Goal: Information Seeking & Learning: Learn about a topic

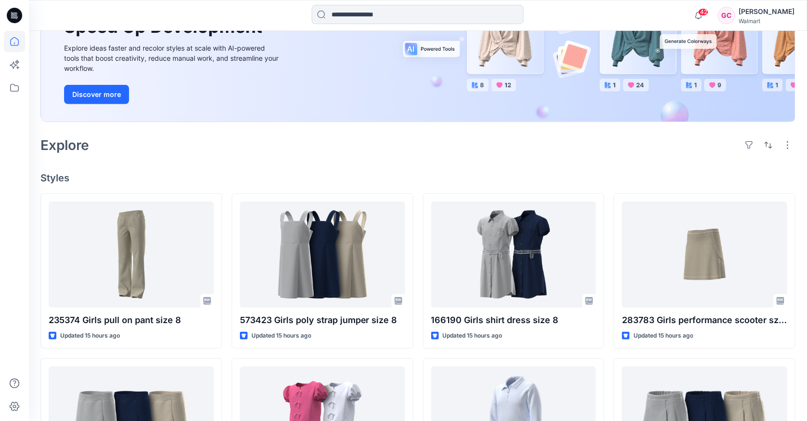
scroll to position [160, 0]
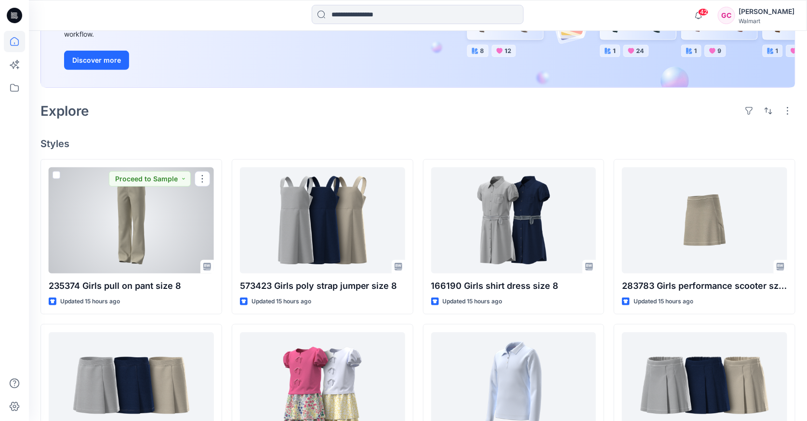
click at [158, 221] on div at bounding box center [131, 220] width 165 height 106
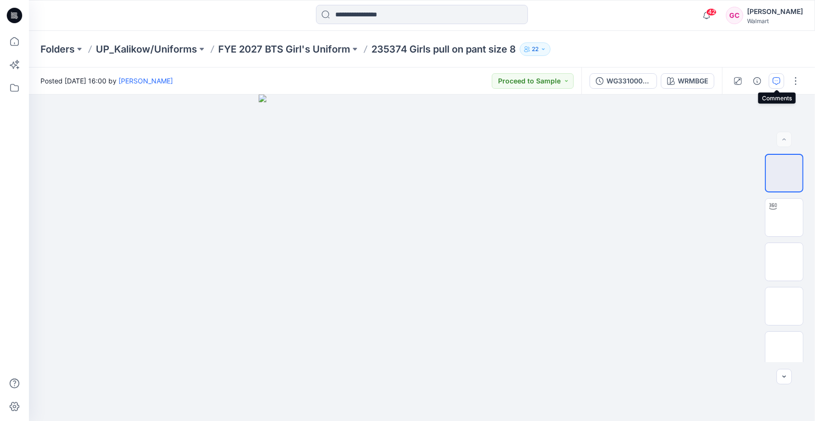
click at [779, 80] on icon "button" at bounding box center [777, 81] width 8 height 8
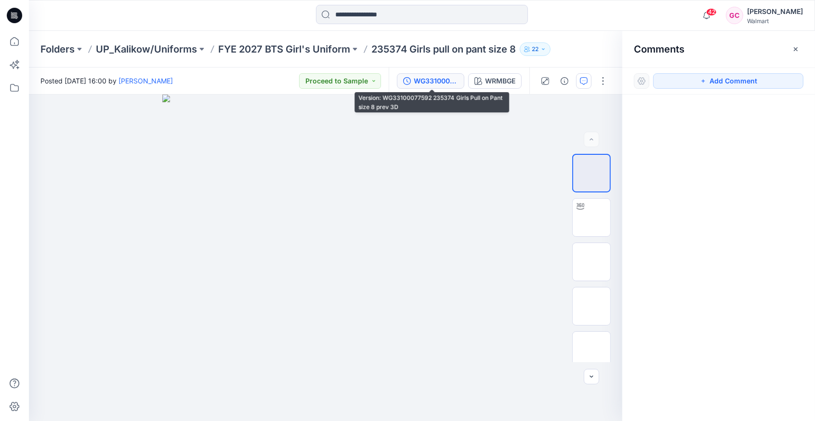
click at [425, 82] on div "WG33100077592 235374 Girls Pull on Pant size 8 prev 3D" at bounding box center [436, 81] width 44 height 11
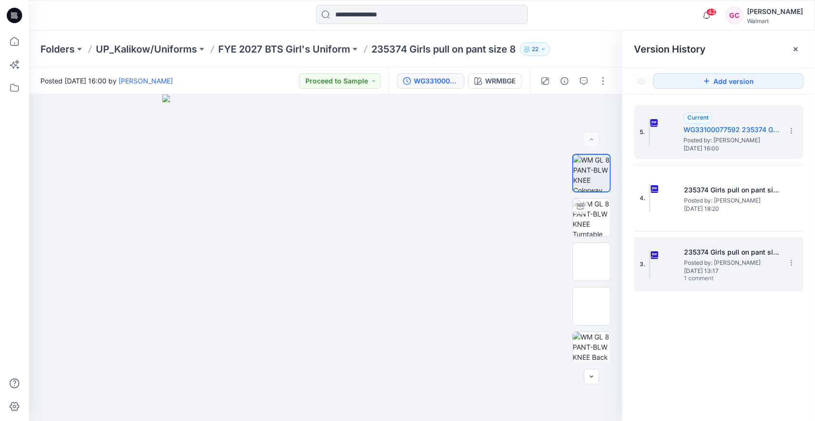
click at [700, 267] on span "[DATE] 13:17" at bounding box center [732, 270] width 96 height 7
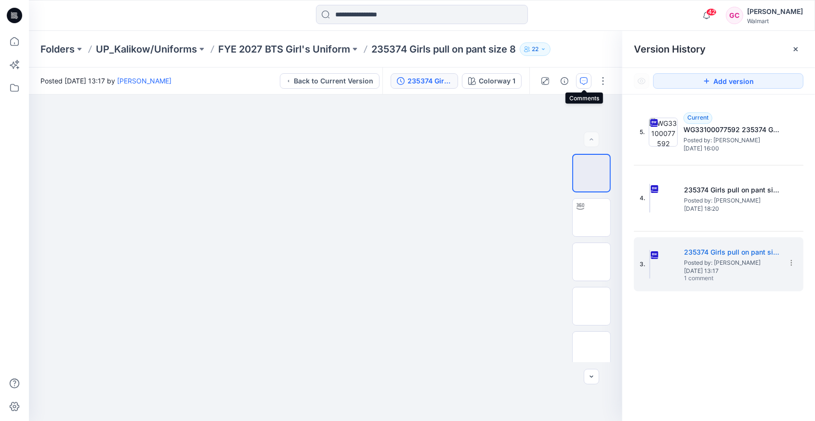
click at [587, 76] on button "button" at bounding box center [583, 80] width 15 height 15
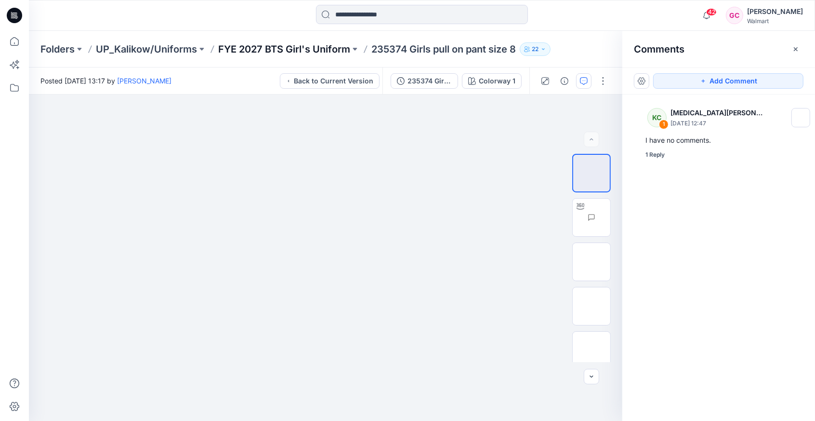
click at [299, 47] on p "FYE 2027 BTS Girl's Uniform" at bounding box center [284, 48] width 132 height 13
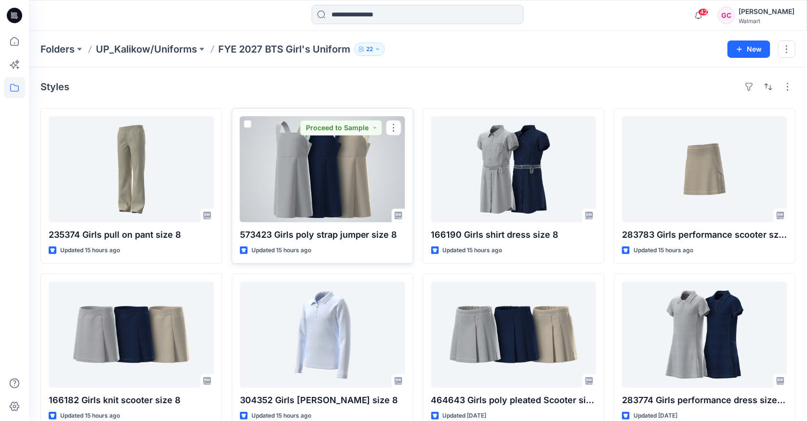
click at [342, 187] on div at bounding box center [322, 169] width 165 height 106
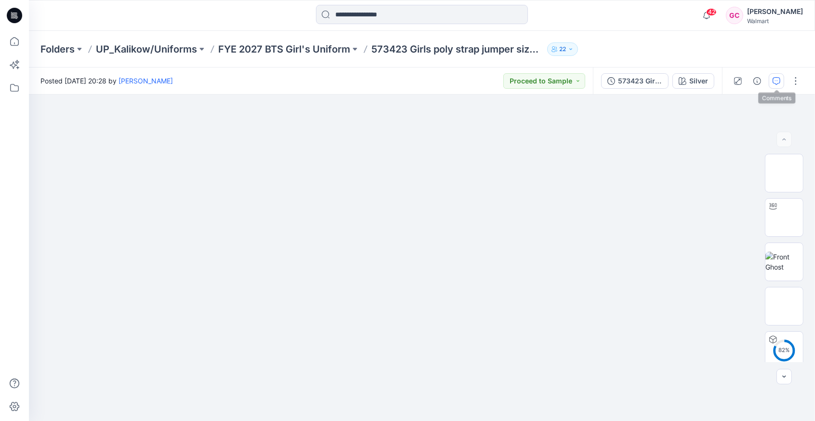
click at [774, 76] on button "button" at bounding box center [776, 80] width 15 height 15
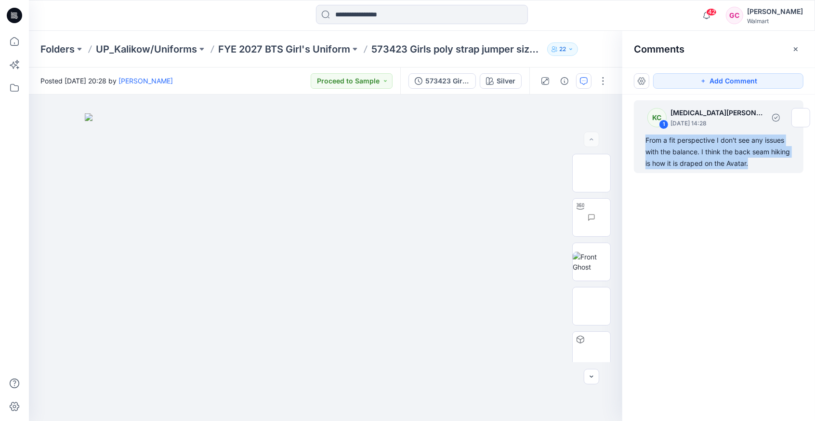
drag, startPoint x: 750, startPoint y: 163, endPoint x: 645, endPoint y: 141, distance: 107.4
click at [645, 141] on div "KC 1 [MEDICAL_DATA][PERSON_NAME] [DATE] 14:28 From a fit perspective I don't se…" at bounding box center [719, 136] width 170 height 73
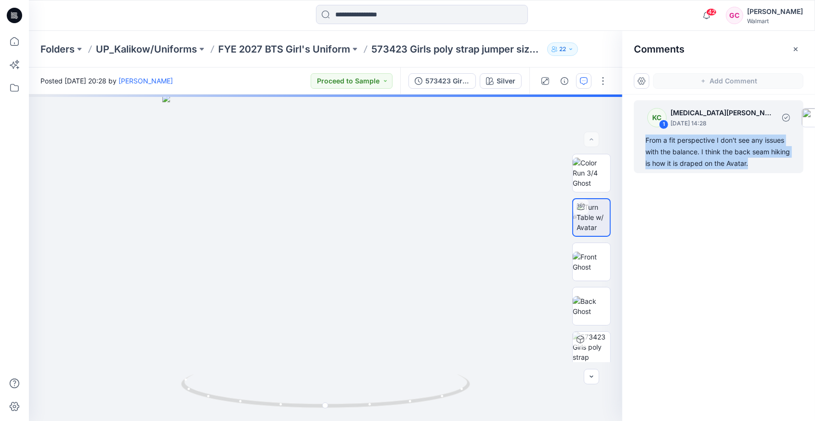
copy div "From a fit perspective I don't see any issues with the balance. I think the bac…"
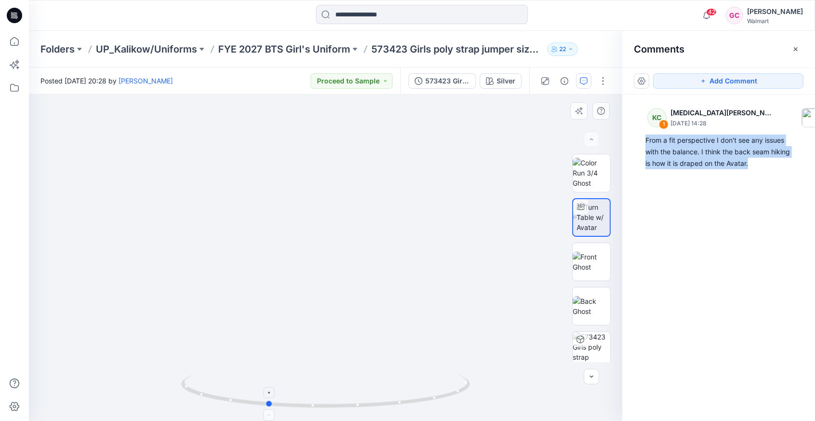
drag, startPoint x: 328, startPoint y: 407, endPoint x: 269, endPoint y: 403, distance: 58.4
click at [269, 403] on circle at bounding box center [270, 403] width 6 height 6
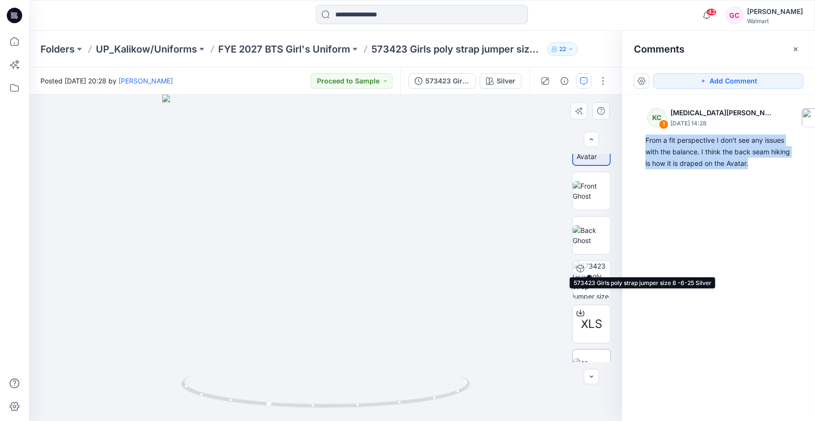
scroll to position [96, 0]
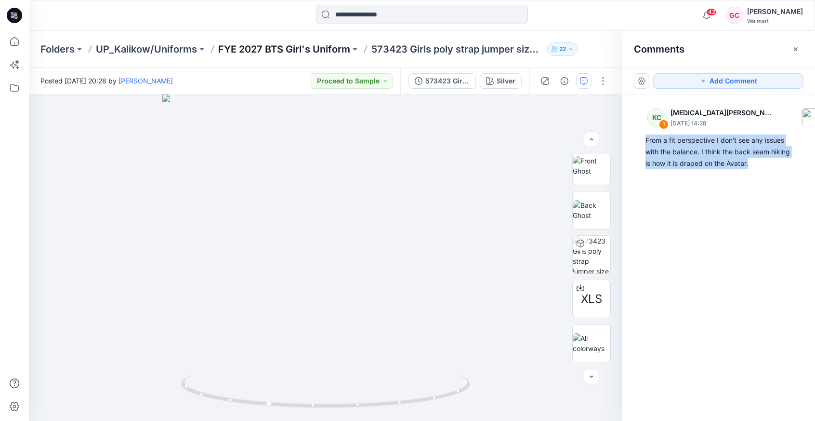
click at [271, 51] on p "FYE 2027 BTS Girl's Uniform" at bounding box center [284, 48] width 132 height 13
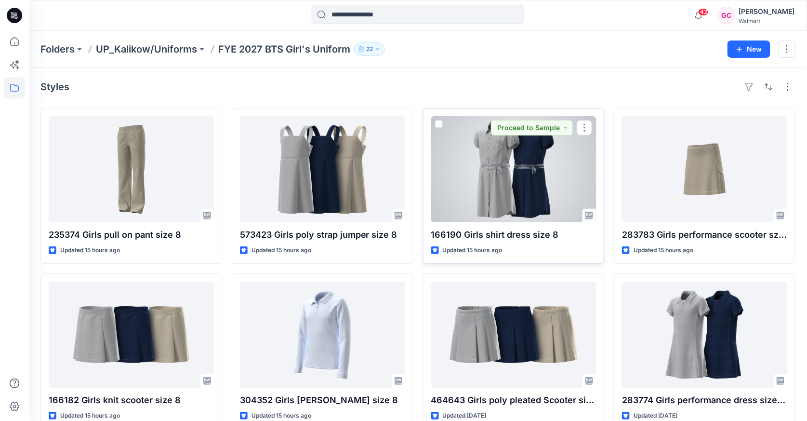
click at [532, 191] on div at bounding box center [513, 169] width 165 height 106
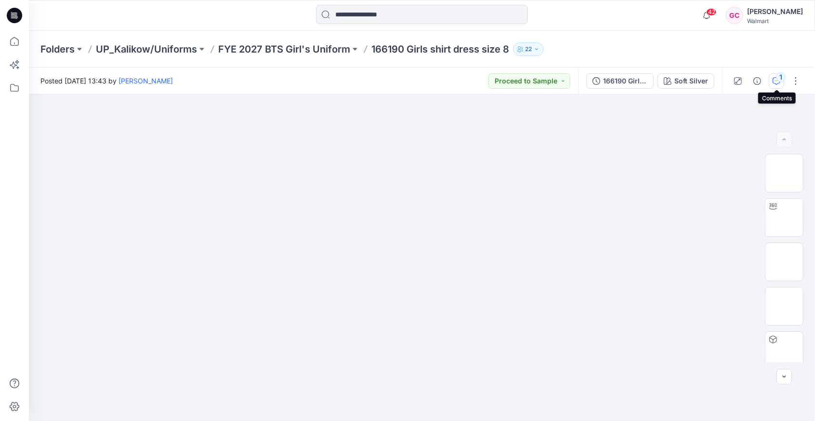
click at [778, 80] on icon "button" at bounding box center [777, 81] width 8 height 8
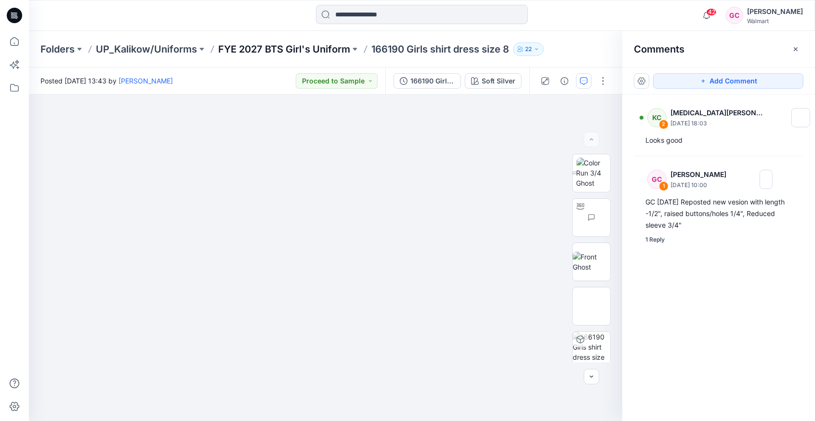
click at [306, 48] on p "FYE 2027 BTS Girl's Uniform" at bounding box center [284, 48] width 132 height 13
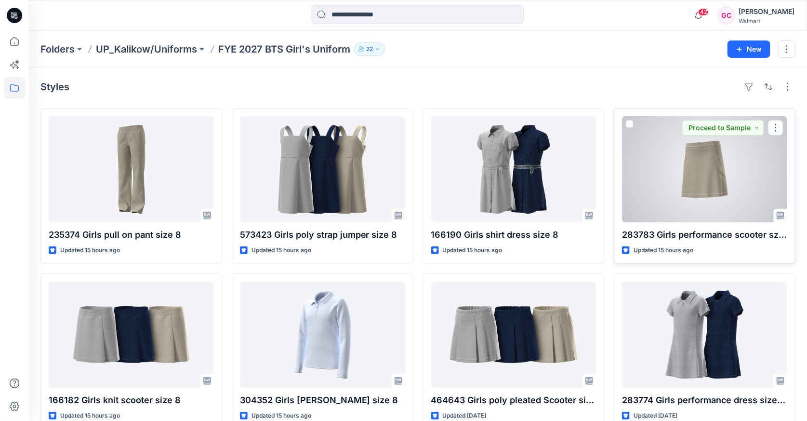
click at [695, 208] on div at bounding box center [704, 169] width 165 height 106
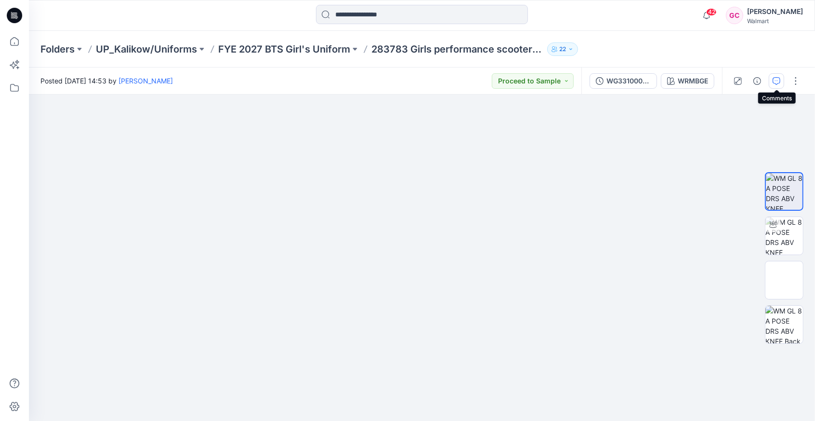
click at [776, 80] on icon "button" at bounding box center [777, 81] width 8 height 8
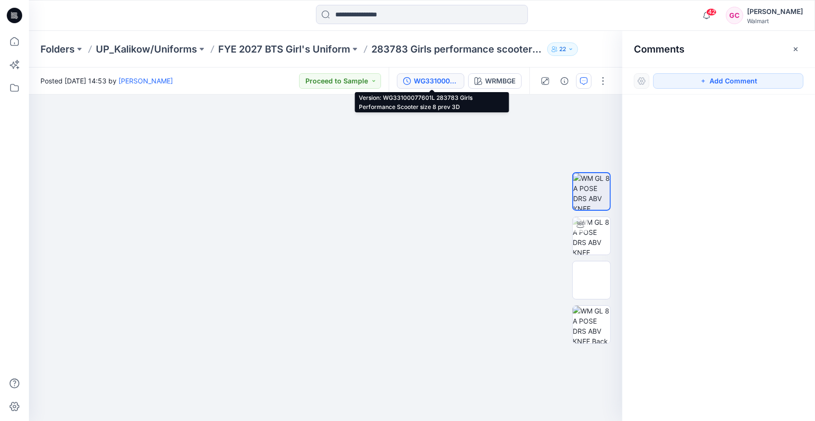
click at [438, 84] on div "WG33100077601L 283783 Girls Performance Scooter size 8 prev 3D" at bounding box center [436, 81] width 44 height 11
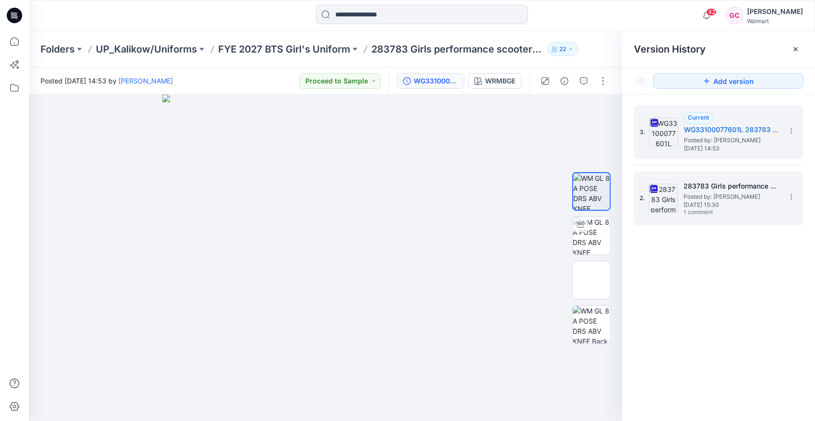
click at [706, 211] on span "1 comment" at bounding box center [717, 213] width 67 height 8
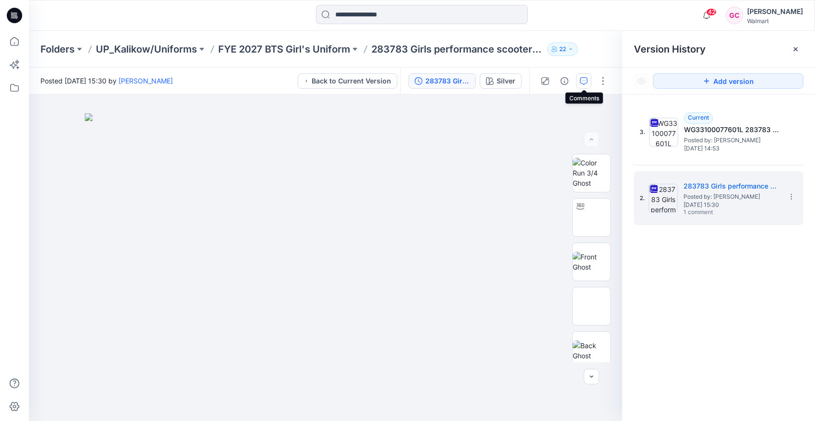
click at [586, 81] on icon "button" at bounding box center [584, 81] width 8 height 8
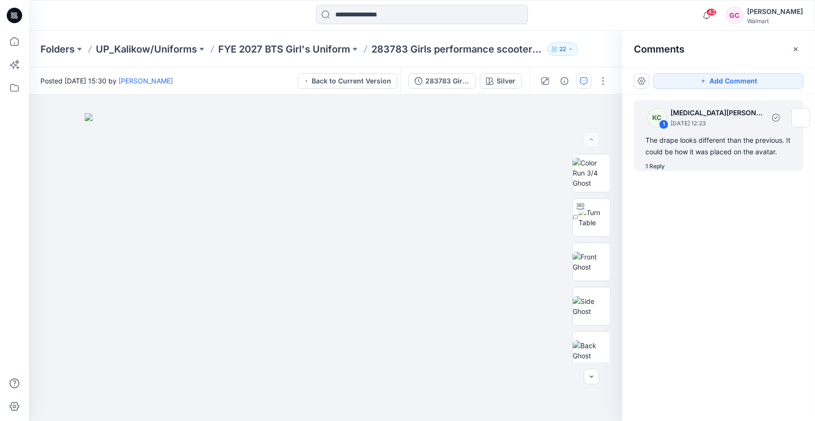
click at [653, 164] on div "1 Reply" at bounding box center [655, 166] width 19 height 10
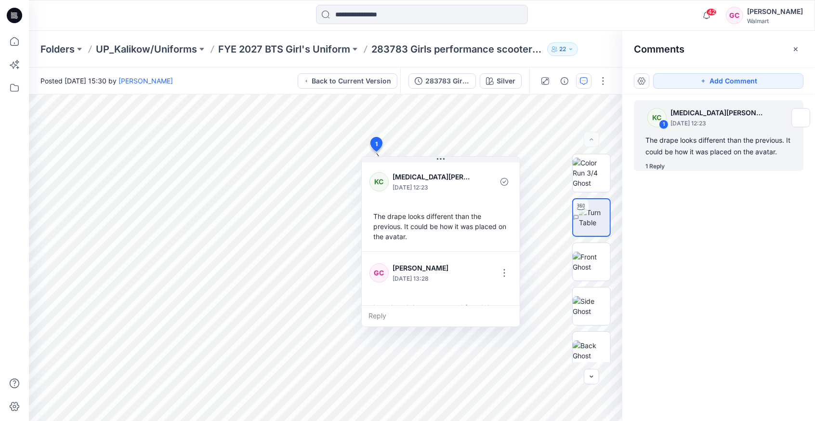
click at [736, 258] on div "KC 1 [MEDICAL_DATA][PERSON_NAME] [DATE] 12:23 The drape looks different than th…" at bounding box center [719, 239] width 193 height 291
click at [320, 47] on p "FYE 2027 BTS Girl's Uniform" at bounding box center [284, 48] width 132 height 13
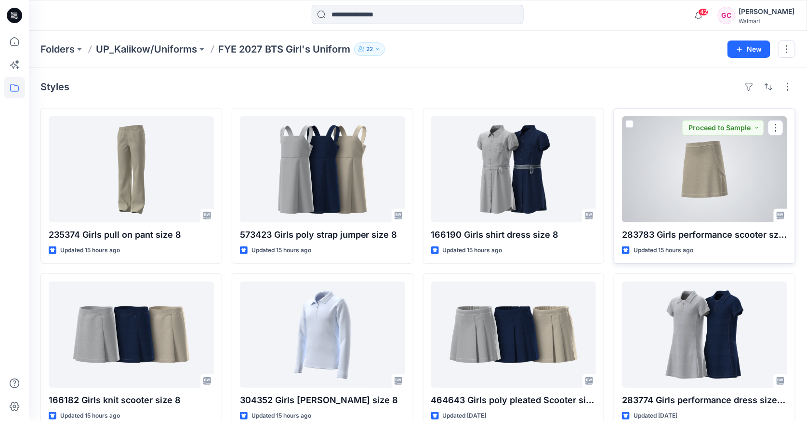
click at [714, 194] on div at bounding box center [704, 169] width 165 height 106
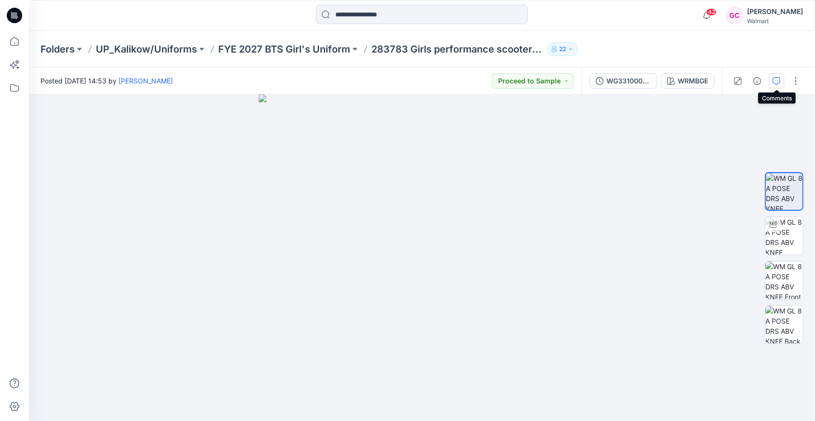
click at [779, 80] on icon "button" at bounding box center [777, 81] width 8 height 8
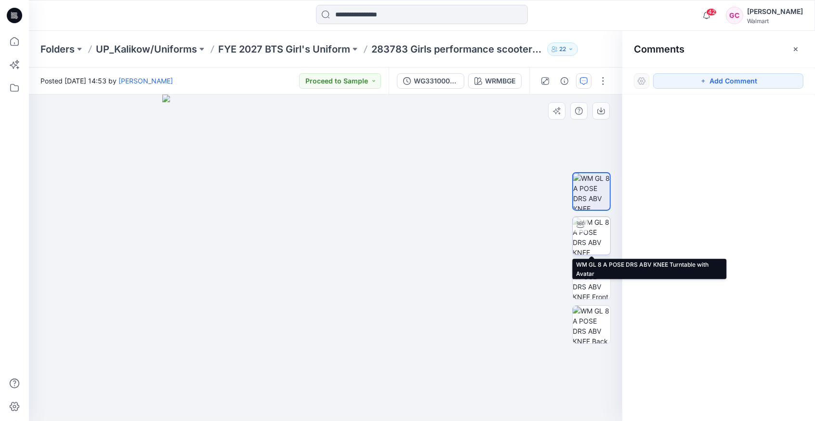
click at [597, 234] on img at bounding box center [592, 236] width 38 height 38
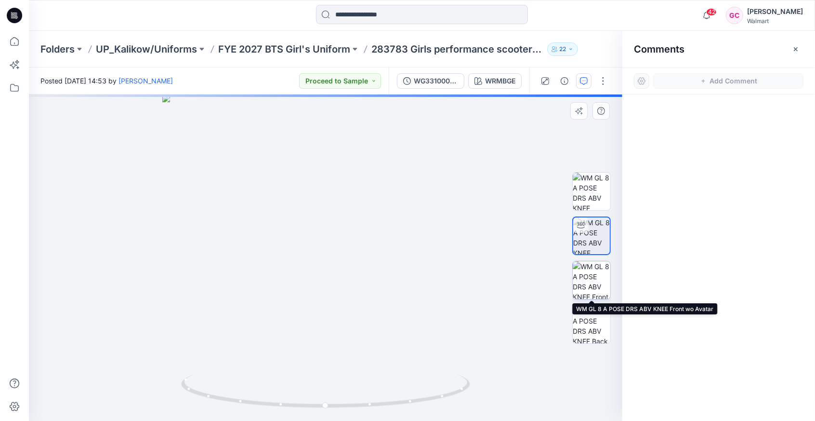
click at [600, 280] on img at bounding box center [592, 280] width 38 height 38
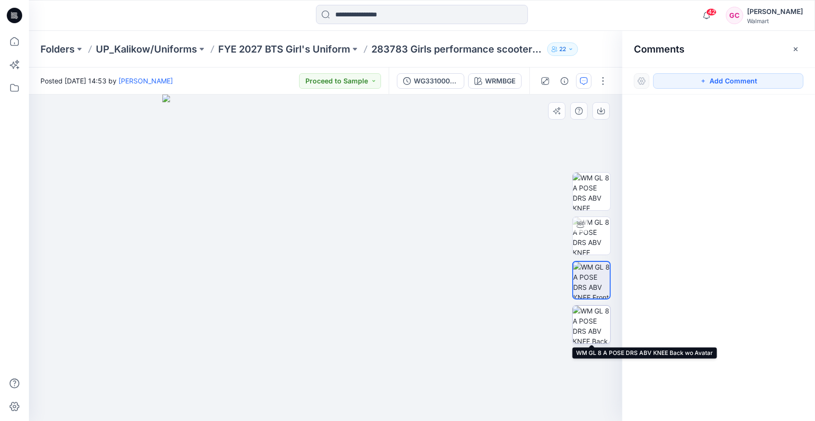
click at [596, 322] on img at bounding box center [592, 325] width 38 height 38
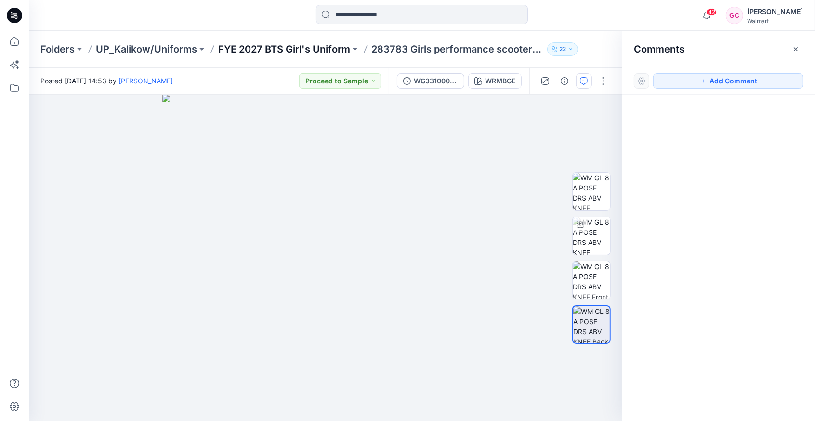
click at [323, 53] on p "FYE 2027 BTS Girl's Uniform" at bounding box center [284, 48] width 132 height 13
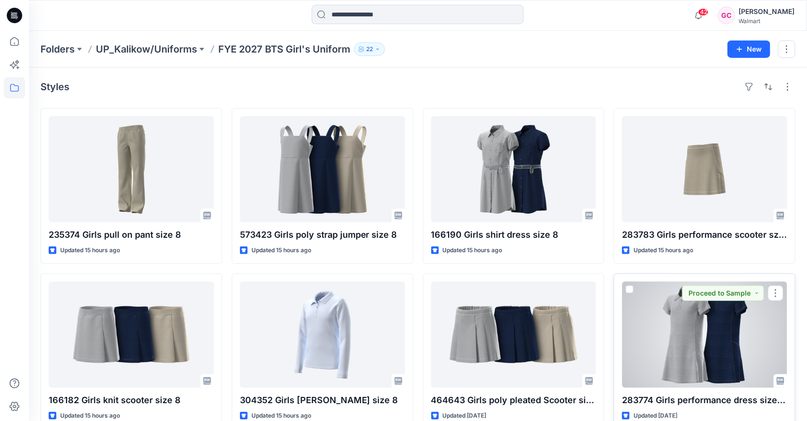
click at [711, 344] on div at bounding box center [704, 334] width 165 height 106
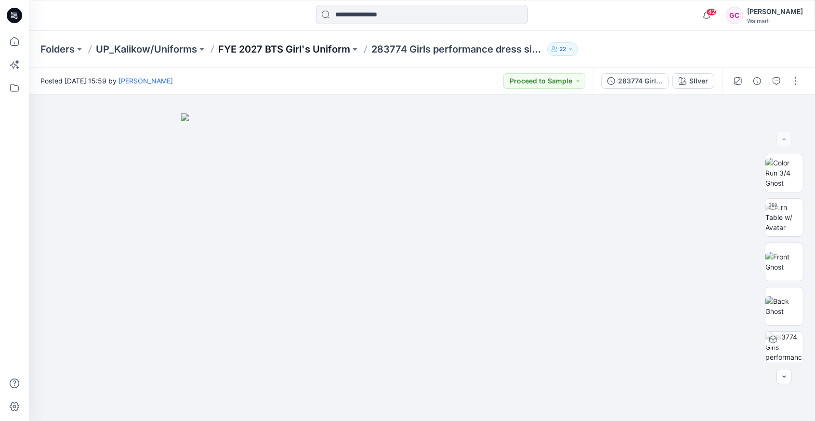
click at [280, 48] on p "FYE 2027 BTS Girl's Uniform" at bounding box center [284, 48] width 132 height 13
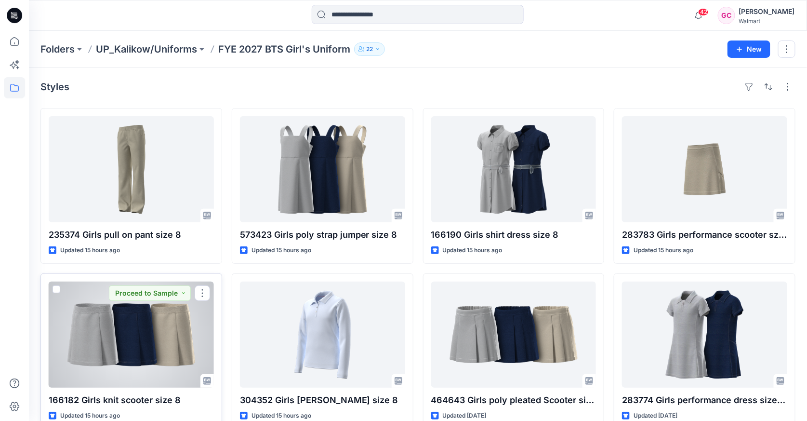
click at [155, 338] on div at bounding box center [131, 334] width 165 height 106
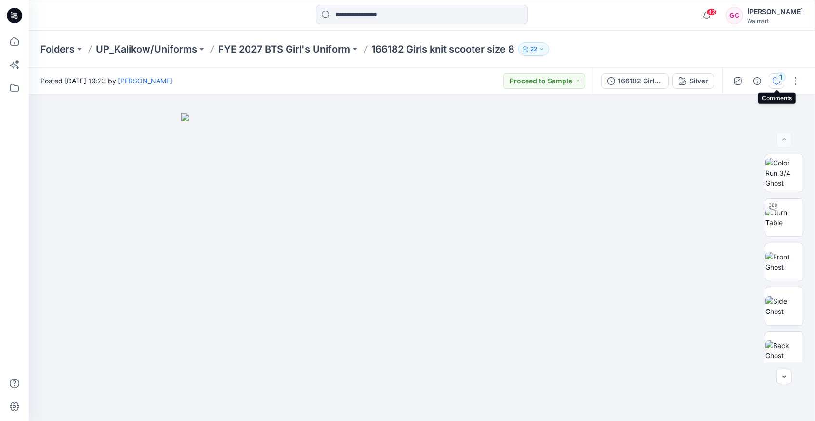
click at [783, 79] on div "1" at bounding box center [781, 77] width 10 height 10
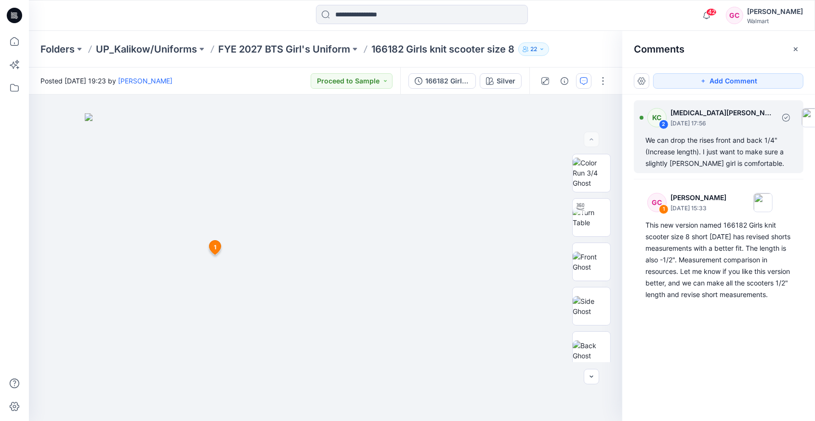
click at [802, 116] on img at bounding box center [811, 117] width 19 height 19
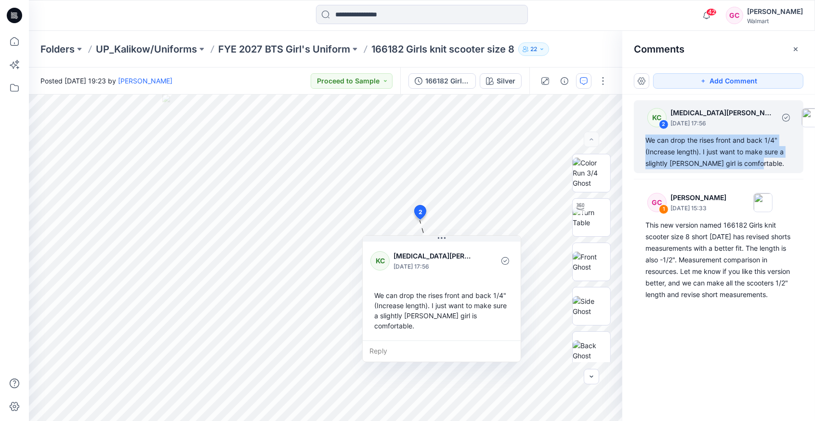
drag, startPoint x: 752, startPoint y: 162, endPoint x: 644, endPoint y: 136, distance: 110.5
click at [644, 136] on div "KC 2 [MEDICAL_DATA][PERSON_NAME] [DATE] 17:56 We can drop the rises front and b…" at bounding box center [719, 136] width 170 height 73
copy div "We can drop the rises front and back 1/4" (Increase length). I just want to mak…"
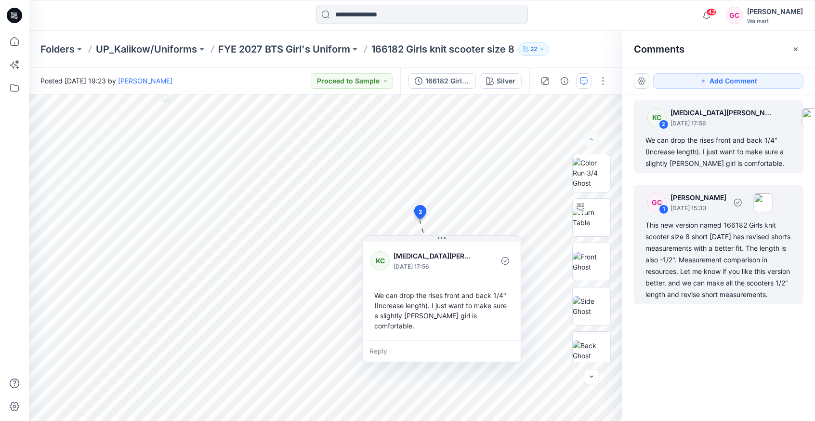
click at [694, 256] on div "This new version named 166182 Girls knit scooter size 8 short [DATE] has revise…" at bounding box center [719, 259] width 147 height 81
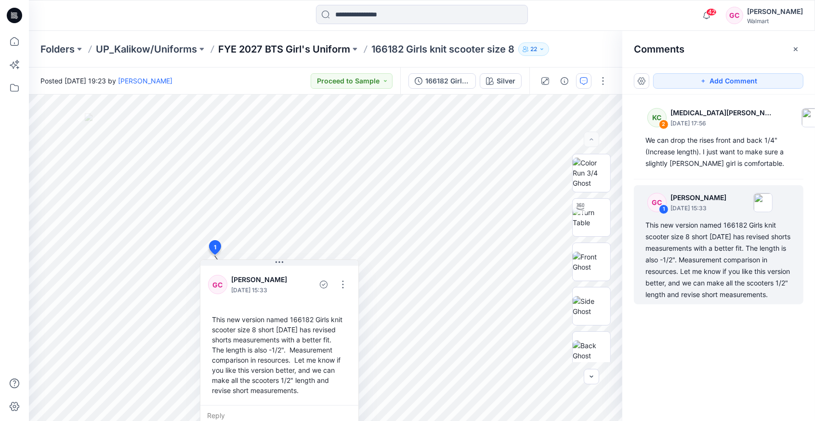
click at [264, 45] on p "FYE 2027 BTS Girl's Uniform" at bounding box center [284, 48] width 132 height 13
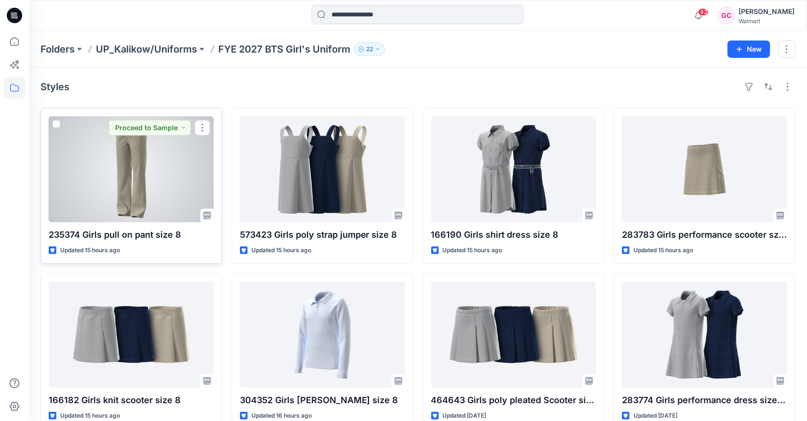
click at [148, 184] on div at bounding box center [131, 169] width 165 height 106
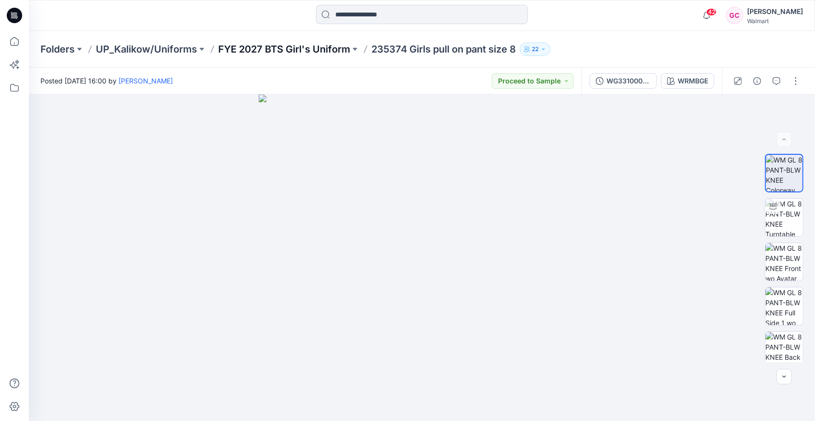
click at [244, 48] on p "FYE 2027 BTS Girl's Uniform" at bounding box center [284, 48] width 132 height 13
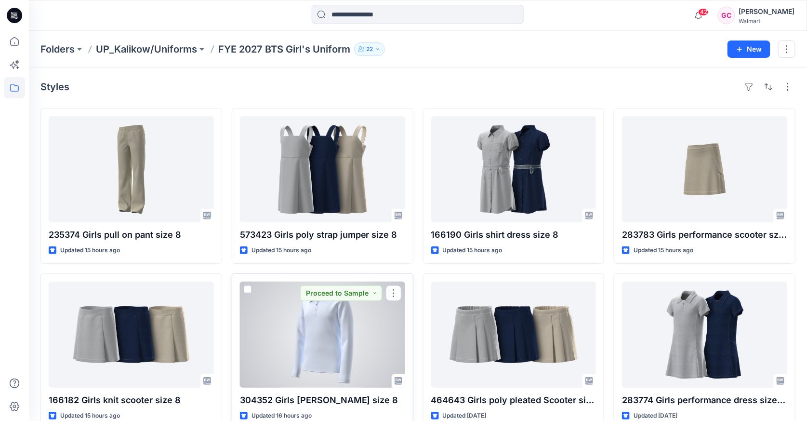
click at [359, 354] on div at bounding box center [322, 334] width 165 height 106
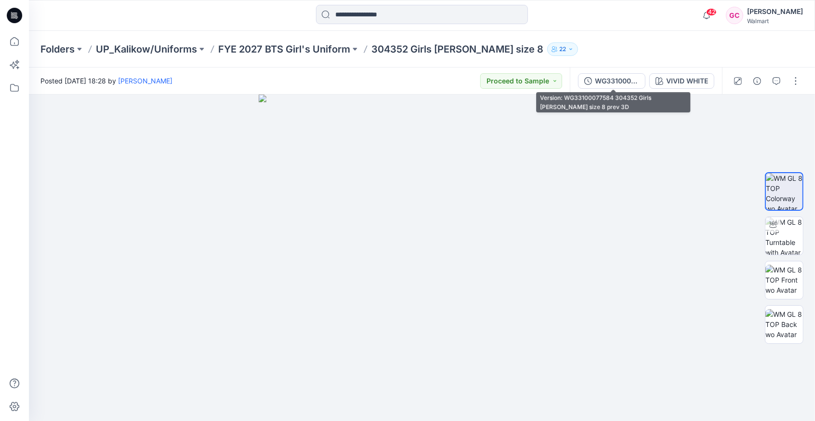
drag, startPoint x: 614, startPoint y: 80, endPoint x: 621, endPoint y: 82, distance: 7.0
click at [614, 80] on div "WG33100077584 304352 Girls [PERSON_NAME] size 8 prev 3D" at bounding box center [617, 81] width 44 height 11
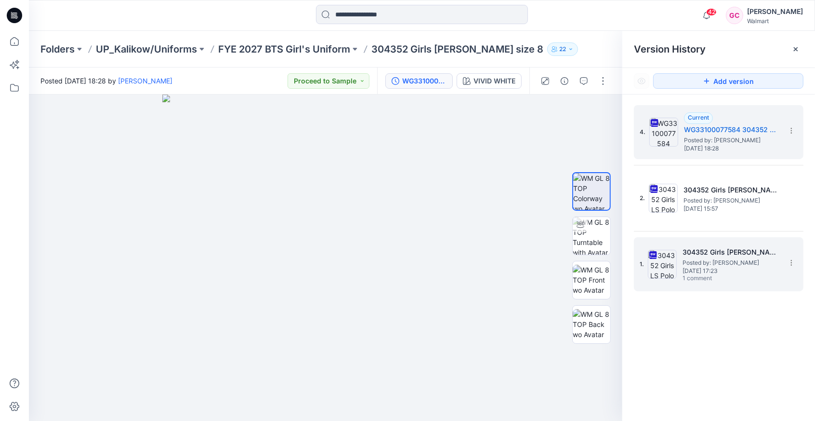
click at [711, 262] on span "Posted by: [PERSON_NAME]" at bounding box center [731, 263] width 96 height 10
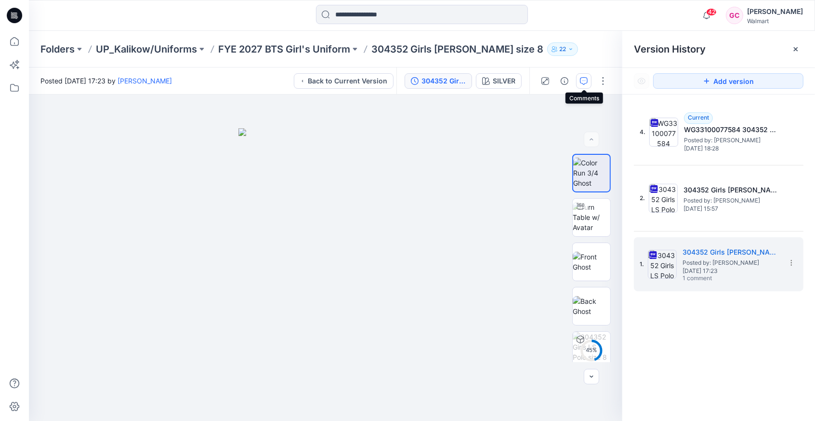
click at [587, 82] on icon "button" at bounding box center [584, 81] width 8 height 8
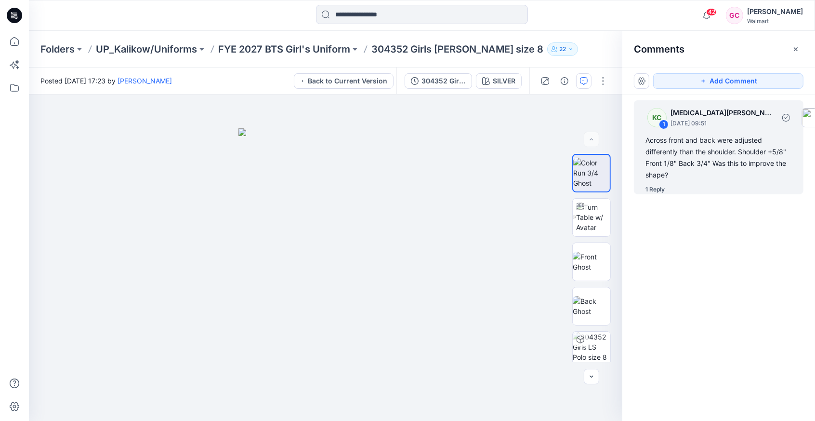
click at [654, 189] on div "1 Reply" at bounding box center [655, 190] width 19 height 10
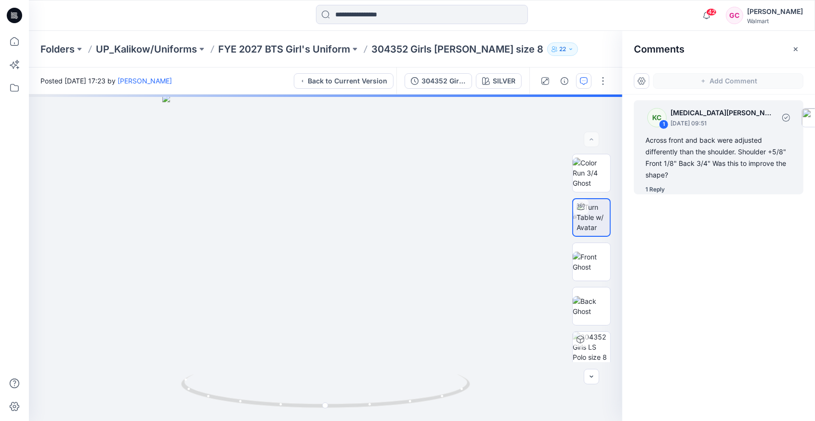
click at [655, 189] on div "1 Reply" at bounding box center [655, 190] width 19 height 10
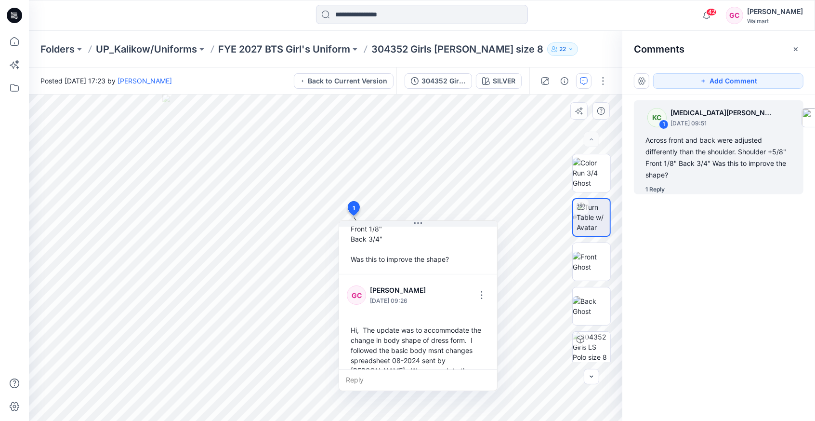
scroll to position [118, 0]
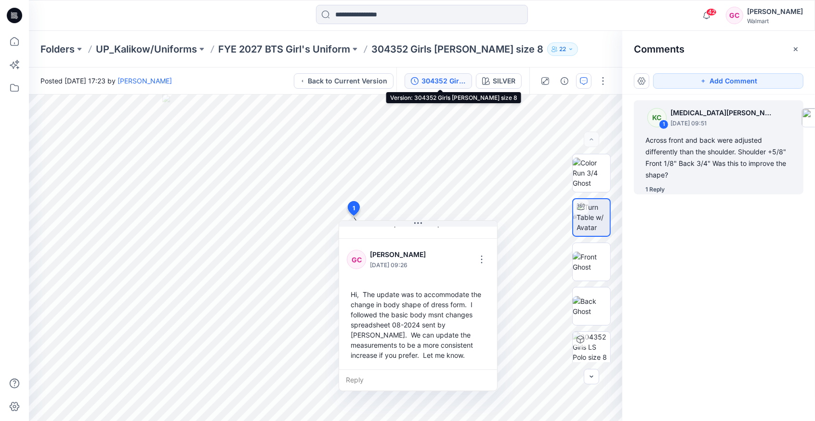
click at [435, 82] on div "304352 Girls [PERSON_NAME] size 8" at bounding box center [444, 81] width 44 height 11
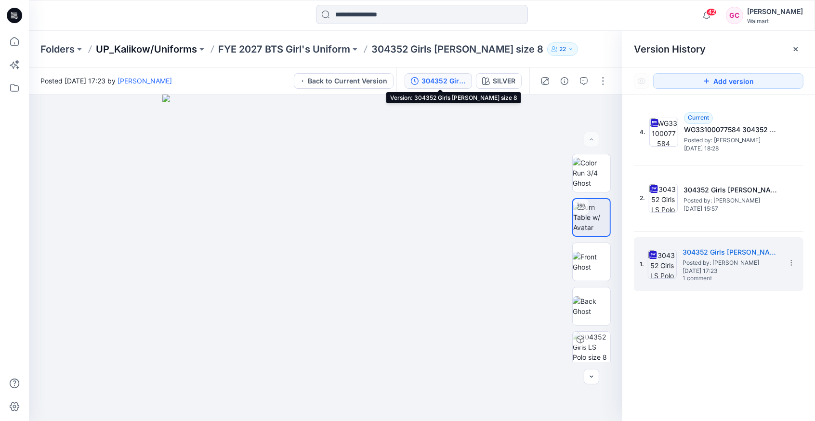
click at [190, 47] on p "UP_Kalikow/Uniforms" at bounding box center [146, 48] width 101 height 13
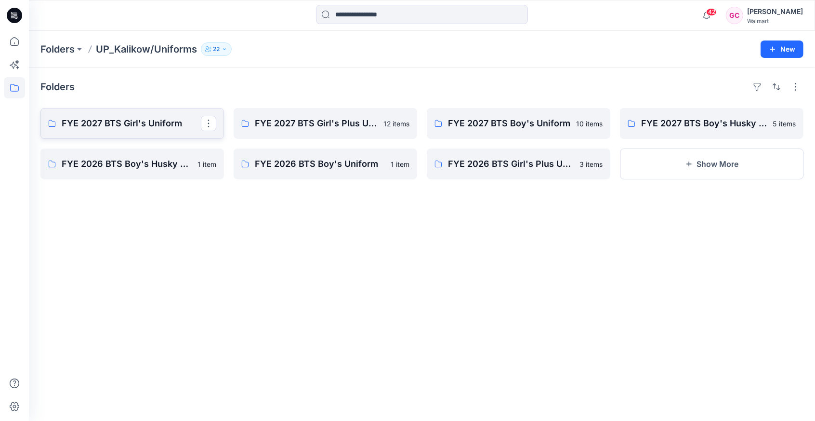
click at [152, 126] on p "FYE 2027 BTS Girl's Uniform" at bounding box center [131, 123] width 139 height 13
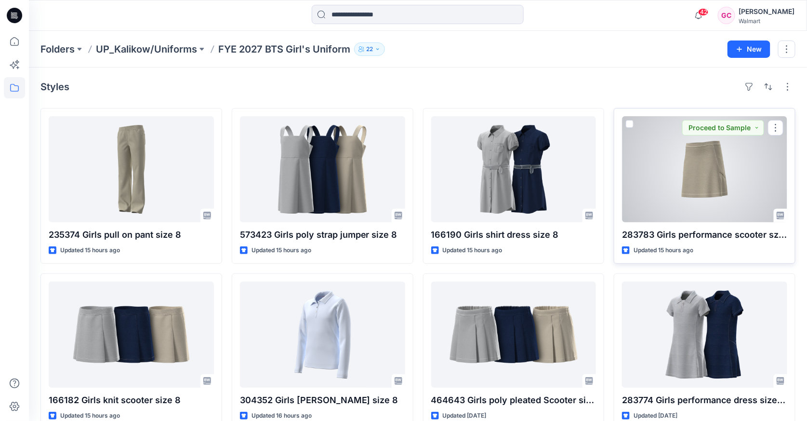
click at [685, 182] on div at bounding box center [704, 169] width 165 height 106
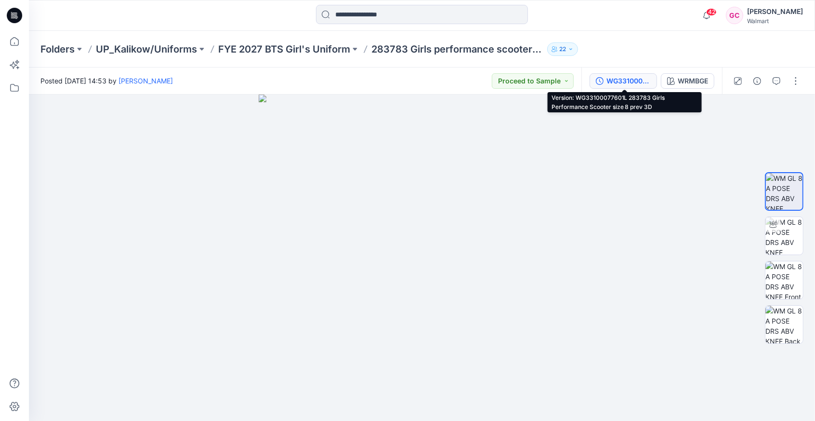
click at [615, 79] on div "WG33100077601L 283783 Girls Performance Scooter size 8 prev 3D" at bounding box center [629, 81] width 44 height 11
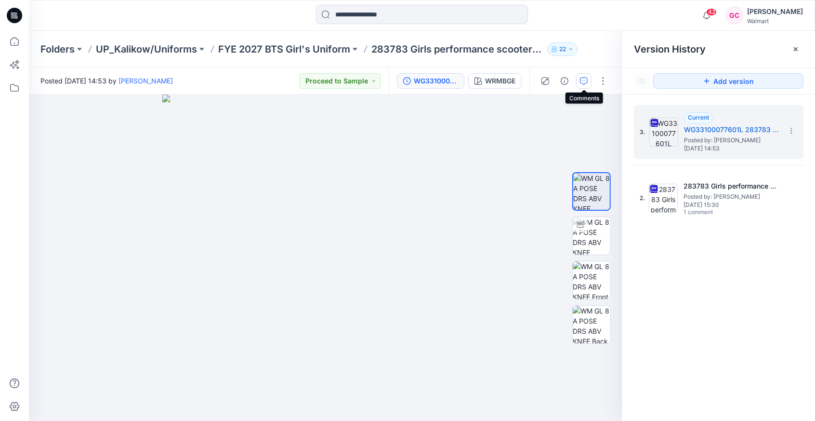
click at [586, 83] on icon "button" at bounding box center [584, 81] width 8 height 8
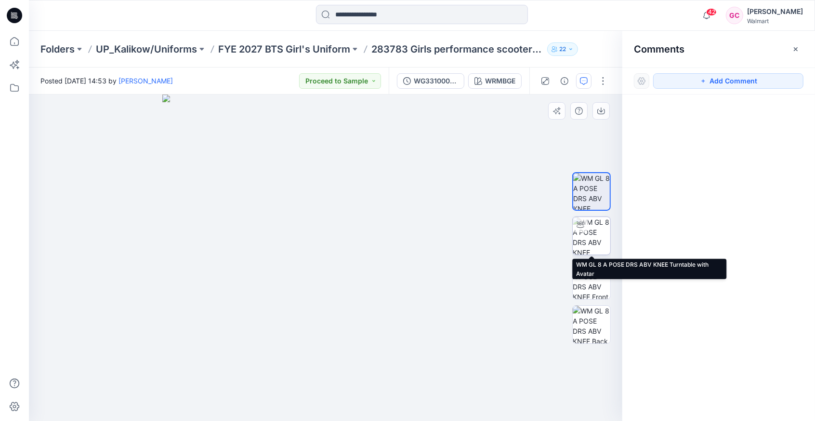
click at [579, 241] on img at bounding box center [592, 236] width 38 height 38
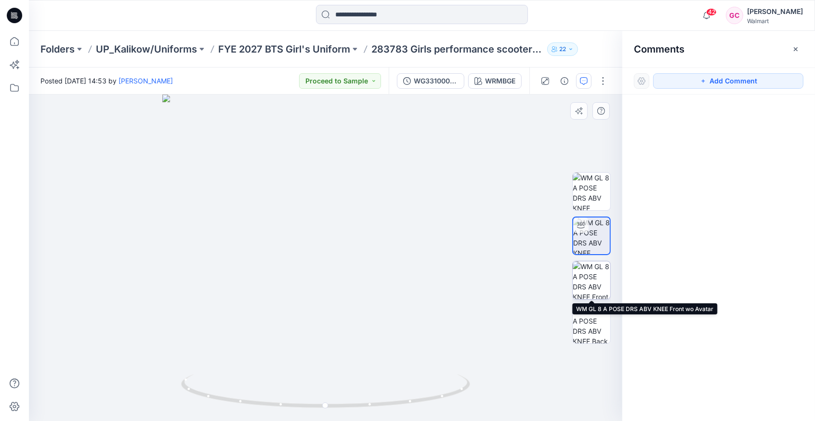
click at [588, 283] on img at bounding box center [592, 280] width 38 height 38
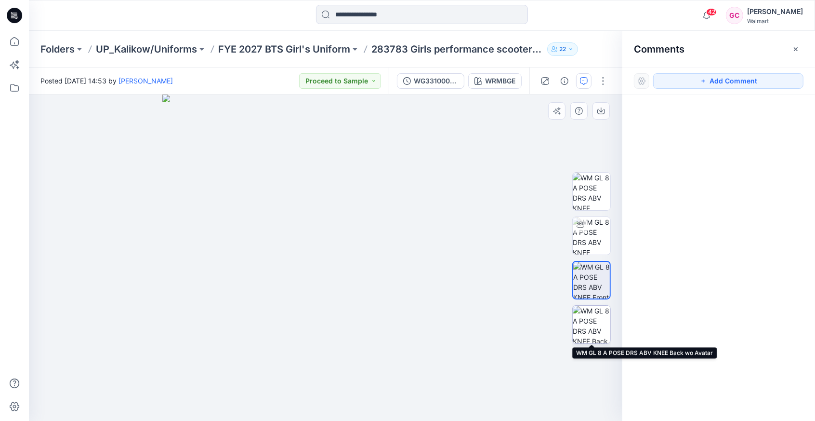
click at [596, 332] on img at bounding box center [592, 325] width 38 height 38
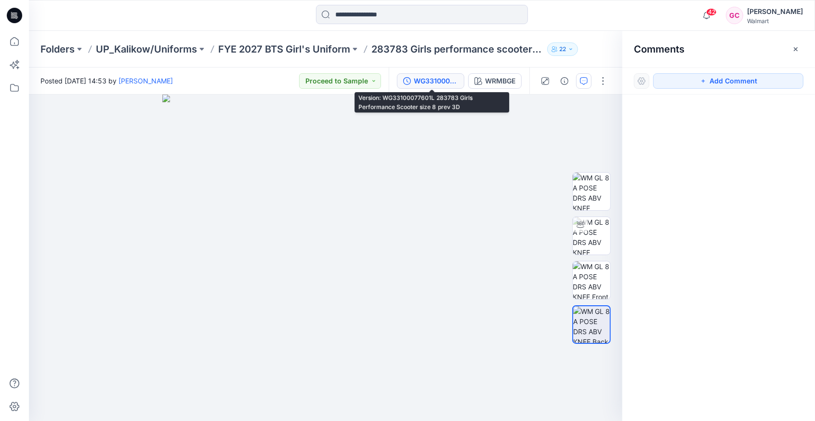
click at [430, 84] on div "WG33100077601L 283783 Girls Performance Scooter size 8 prev 3D" at bounding box center [436, 81] width 44 height 11
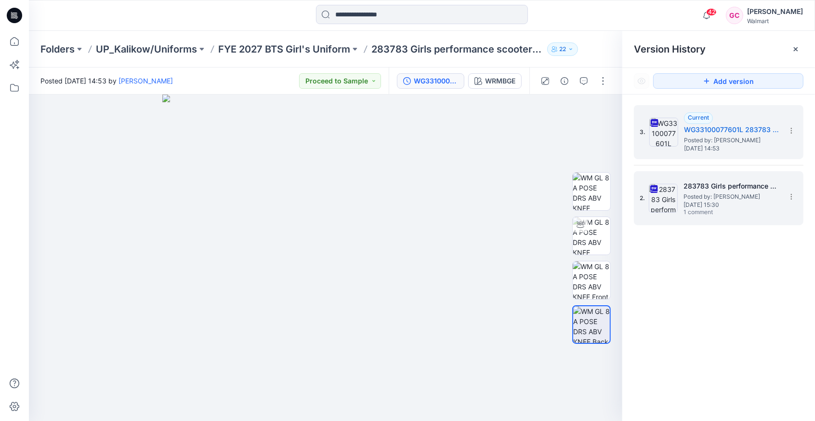
click at [728, 205] on span "[DATE] 15:30" at bounding box center [732, 204] width 96 height 7
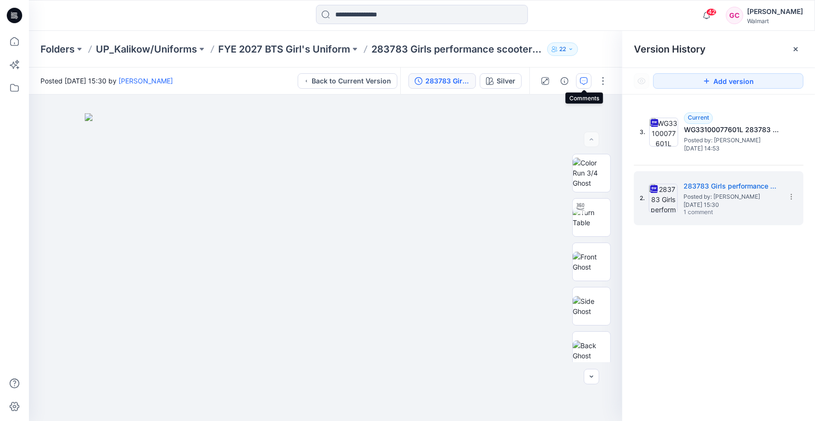
click at [586, 78] on icon "button" at bounding box center [584, 81] width 8 height 8
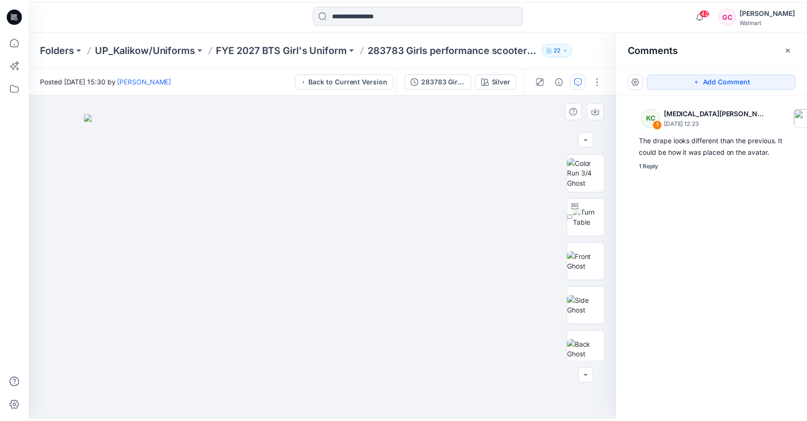
scroll to position [96, 0]
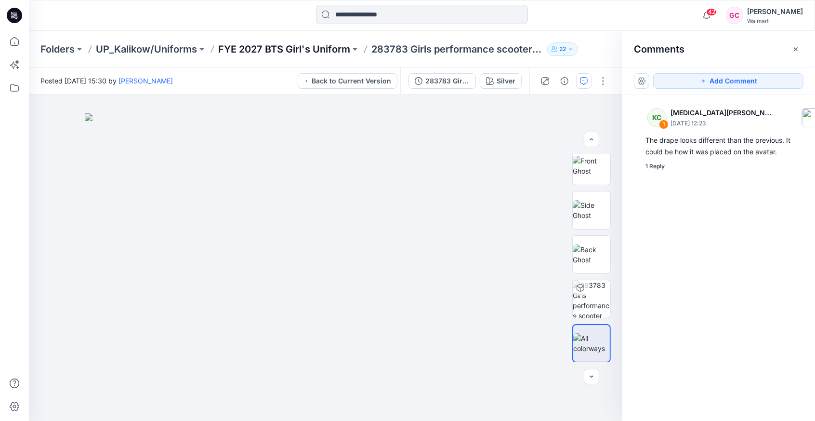
click at [299, 45] on p "FYE 2027 BTS Girl's Uniform" at bounding box center [284, 48] width 132 height 13
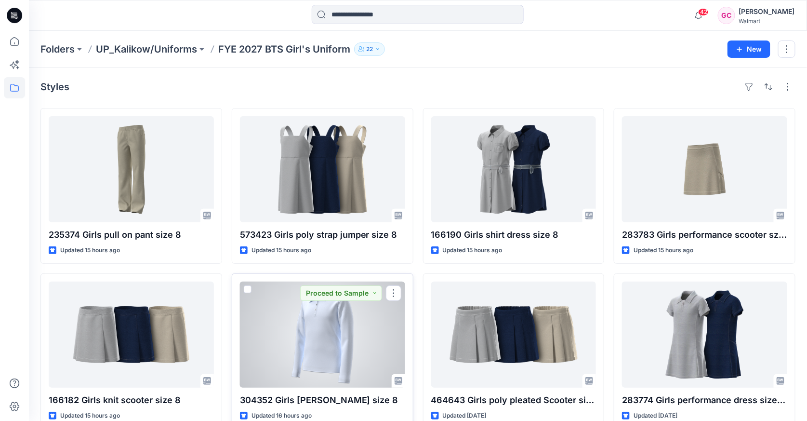
click at [354, 340] on div at bounding box center [322, 334] width 165 height 106
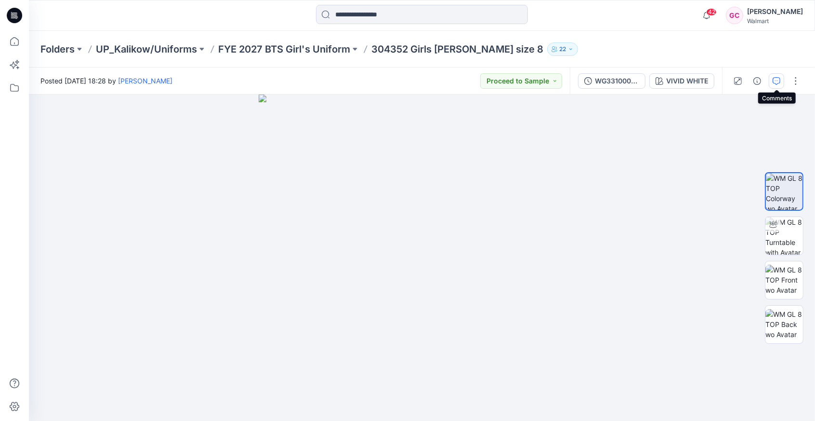
click at [778, 77] on icon "button" at bounding box center [777, 81] width 8 height 8
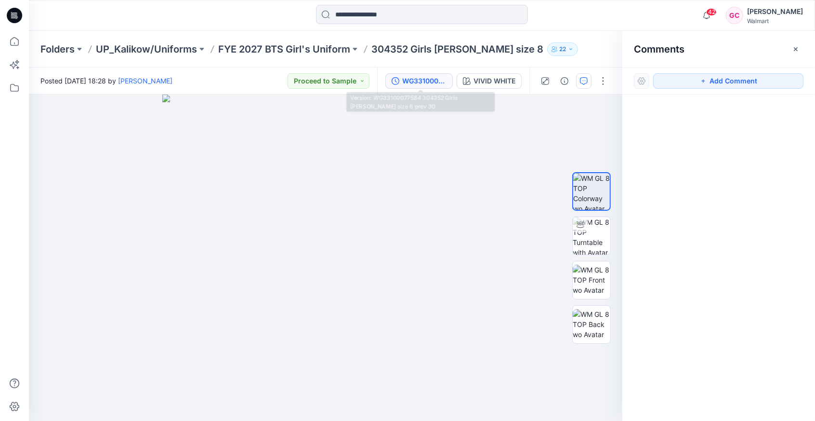
click at [408, 82] on div "WG33100077584 304352 Girls [PERSON_NAME] size 8 prev 3D" at bounding box center [424, 81] width 44 height 11
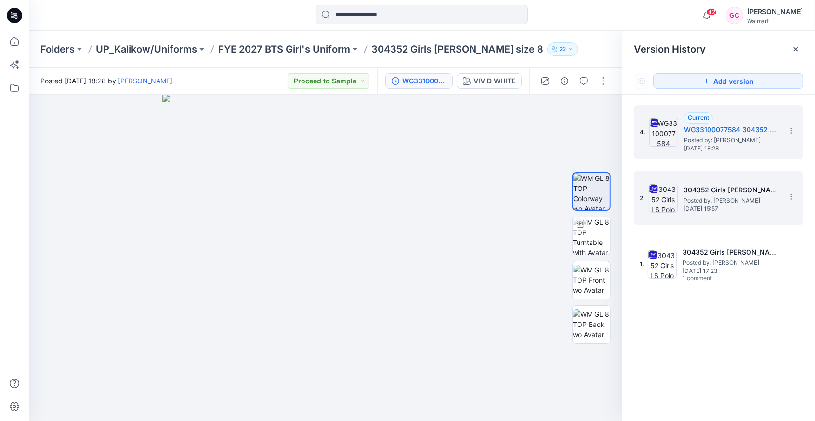
click at [720, 207] on span "[DATE] 15:57" at bounding box center [732, 208] width 96 height 7
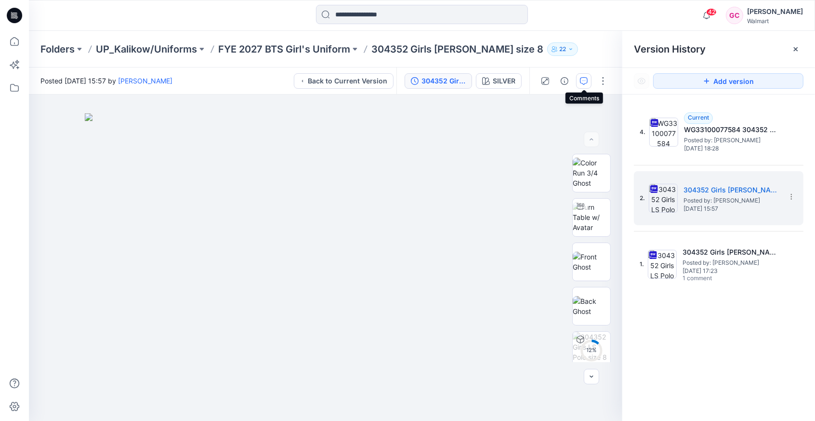
click at [582, 80] on icon "button" at bounding box center [584, 81] width 8 height 8
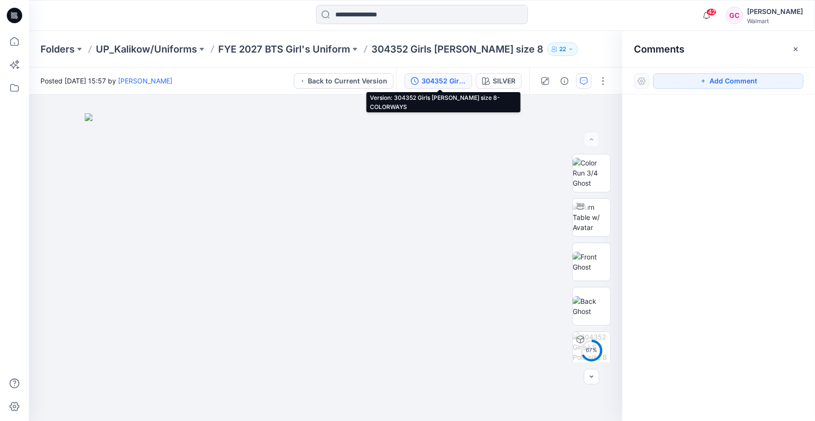
click at [440, 78] on div "304352 Girls [PERSON_NAME] size 8-COLORWAYS" at bounding box center [444, 81] width 44 height 11
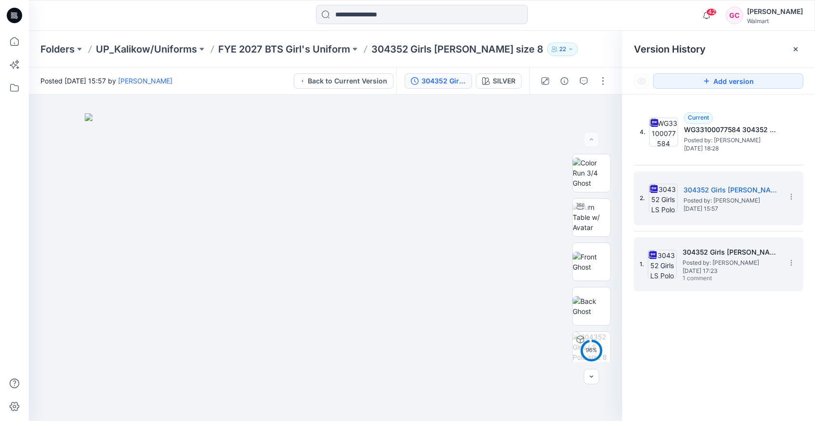
click at [748, 268] on span "[DATE] 17:23" at bounding box center [731, 270] width 96 height 7
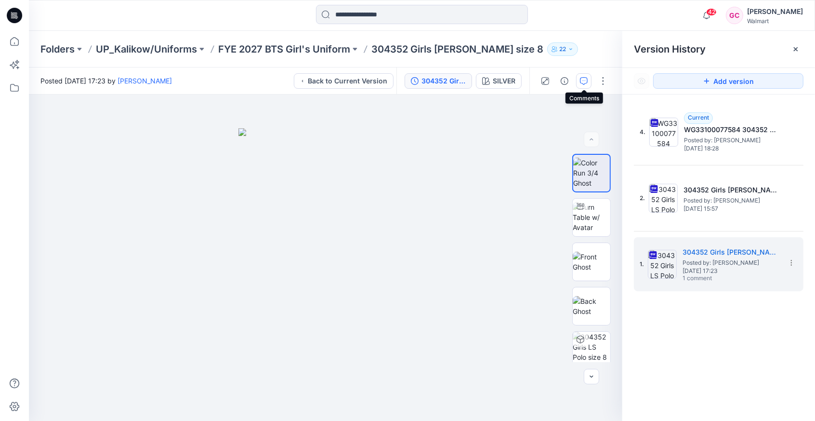
click at [580, 82] on button "button" at bounding box center [583, 80] width 15 height 15
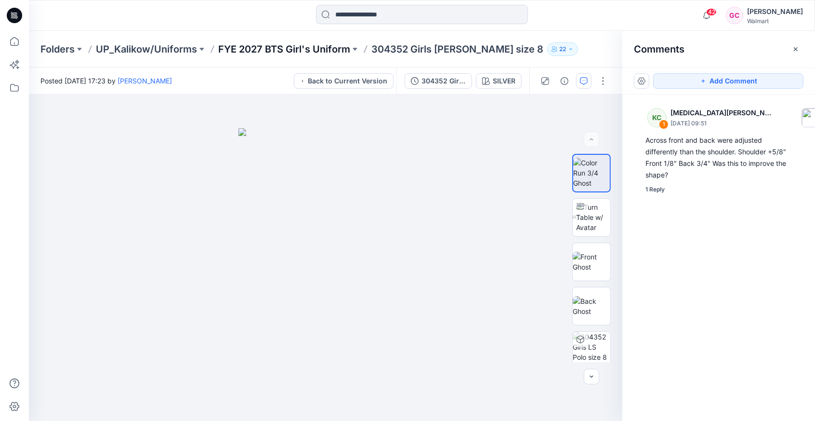
click at [301, 49] on p "FYE 2027 BTS Girl's Uniform" at bounding box center [284, 48] width 132 height 13
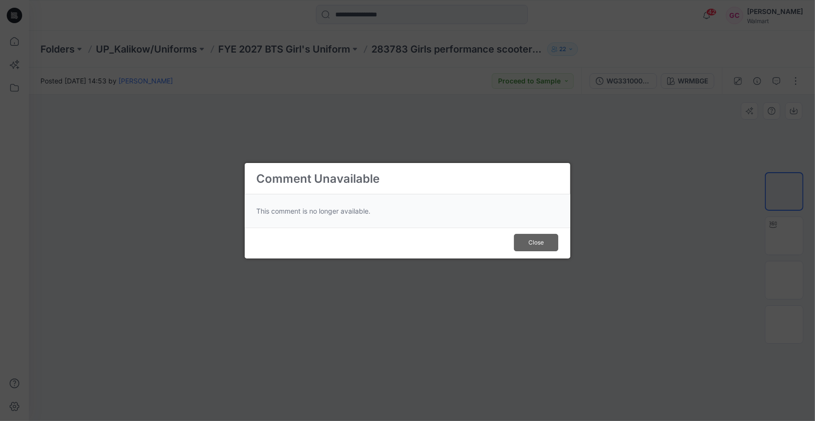
click at [543, 238] on span "Close" at bounding box center [536, 242] width 15 height 9
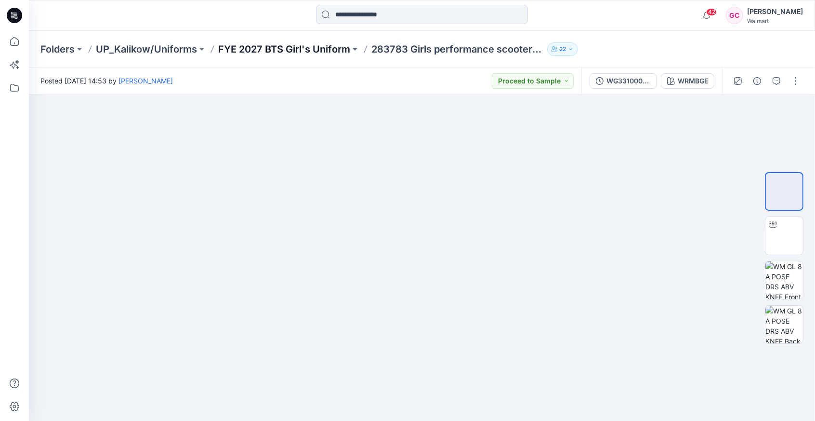
click at [286, 46] on p "FYE 2027 BTS Girl's Uniform" at bounding box center [284, 48] width 132 height 13
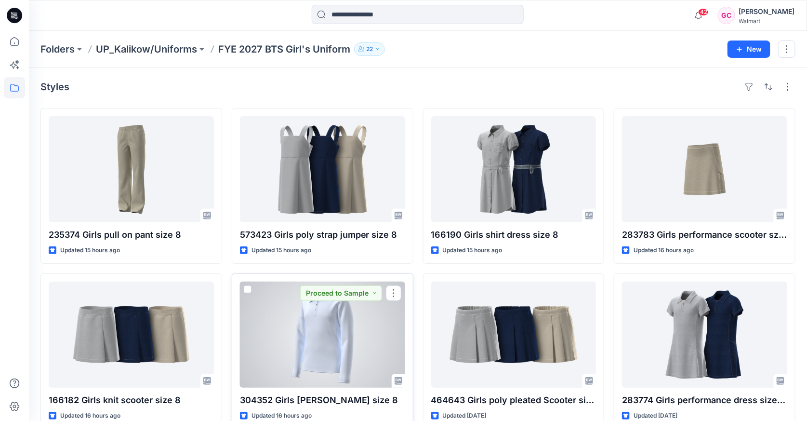
click at [374, 348] on div at bounding box center [322, 334] width 165 height 106
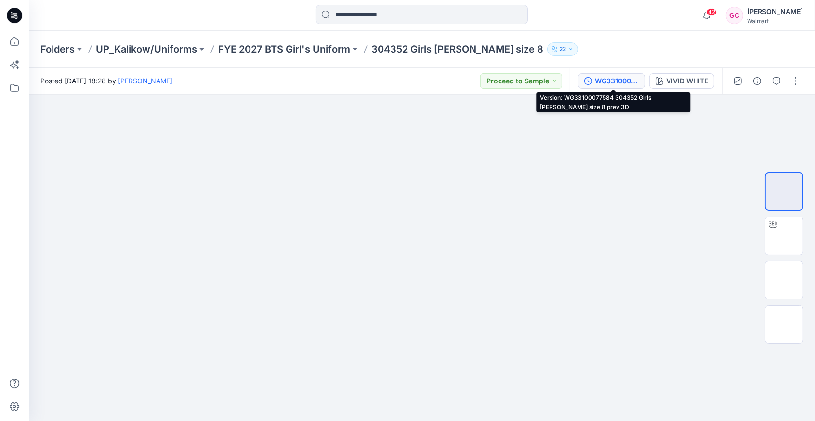
click at [620, 81] on div "WG33100077584 304352 Girls [PERSON_NAME] size 8 prev 3D" at bounding box center [617, 81] width 44 height 11
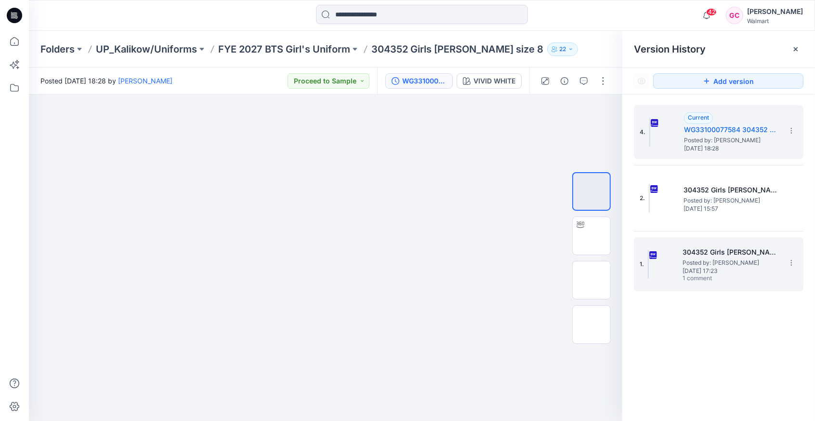
click at [723, 276] on span "1 comment" at bounding box center [716, 279] width 67 height 8
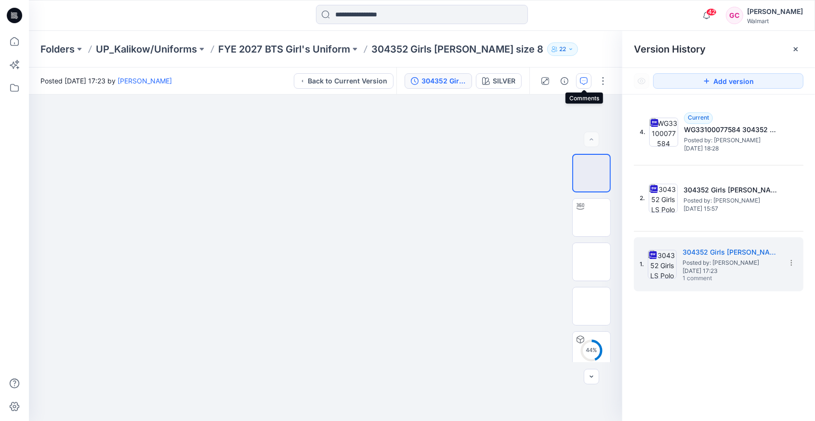
click at [582, 80] on icon "button" at bounding box center [584, 81] width 8 height 8
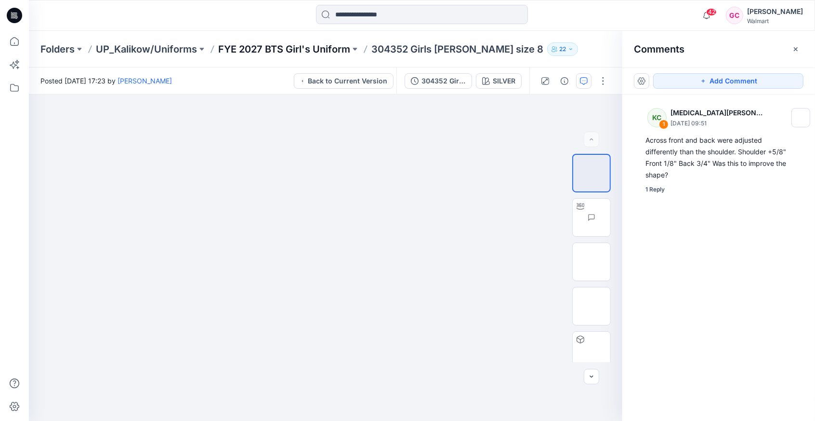
click at [253, 48] on p "FYE 2027 BTS Girl's Uniform" at bounding box center [284, 48] width 132 height 13
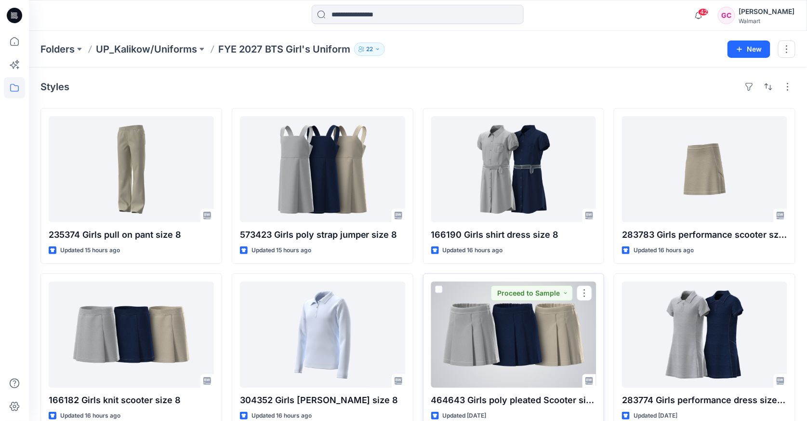
click at [509, 342] on div at bounding box center [513, 334] width 165 height 106
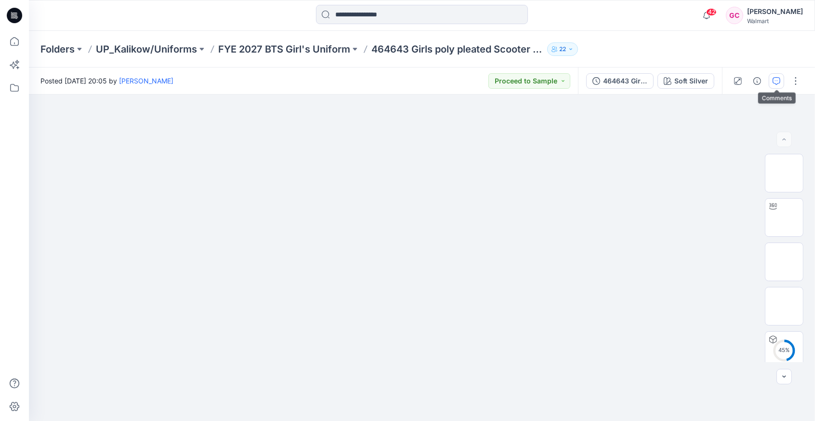
click at [774, 81] on icon "button" at bounding box center [777, 81] width 8 height 8
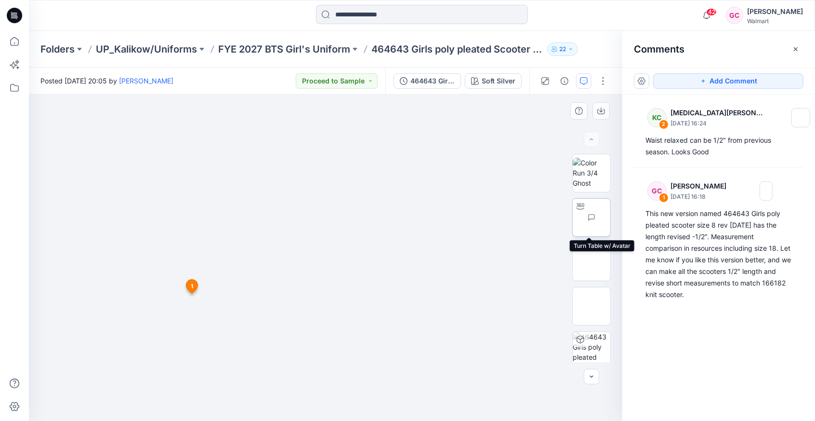
click at [611, 217] on img at bounding box center [611, 217] width 0 height 0
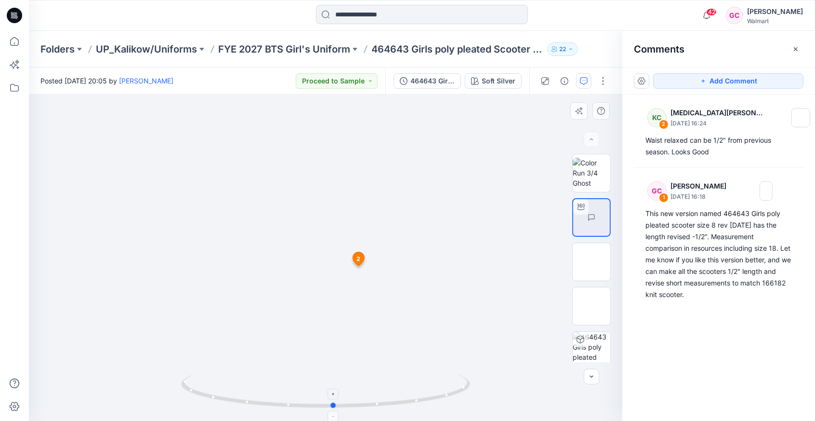
drag, startPoint x: 329, startPoint y: 408, endPoint x: 361, endPoint y: 391, distance: 36.4
click at [338, 402] on icon at bounding box center [327, 392] width 292 height 36
click at [270, 49] on p "FYE 2027 BTS Girl's Uniform" at bounding box center [284, 48] width 132 height 13
